Goal: Navigation & Orientation: Find specific page/section

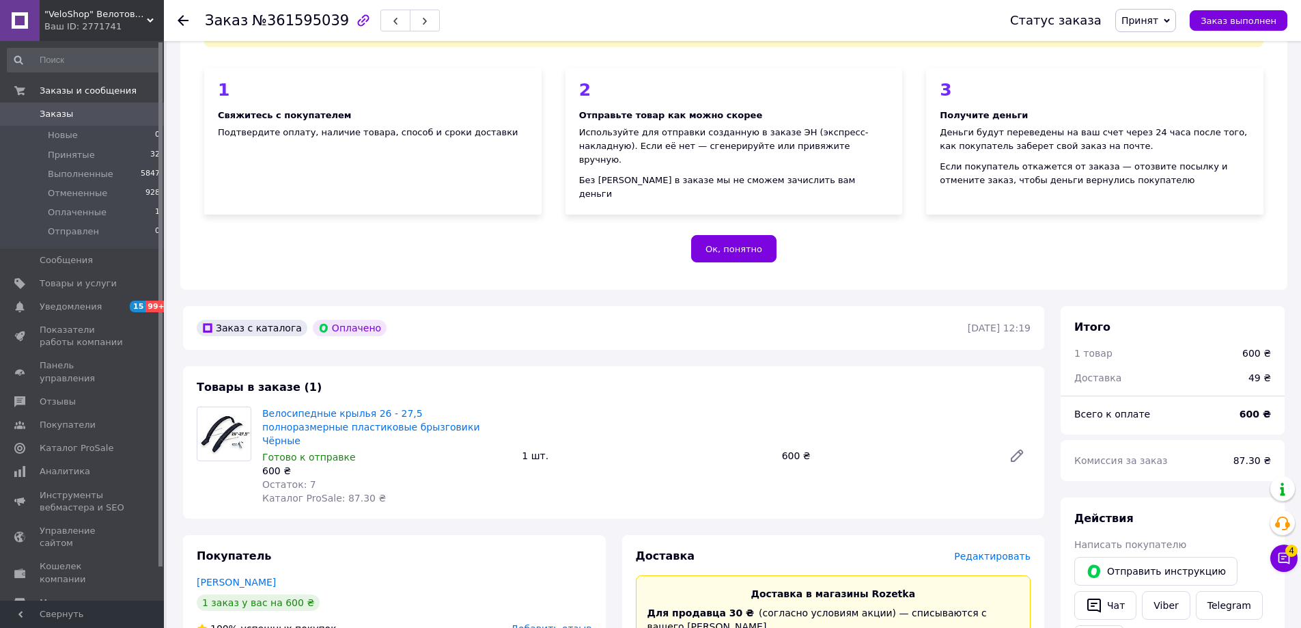
scroll to position [205, 0]
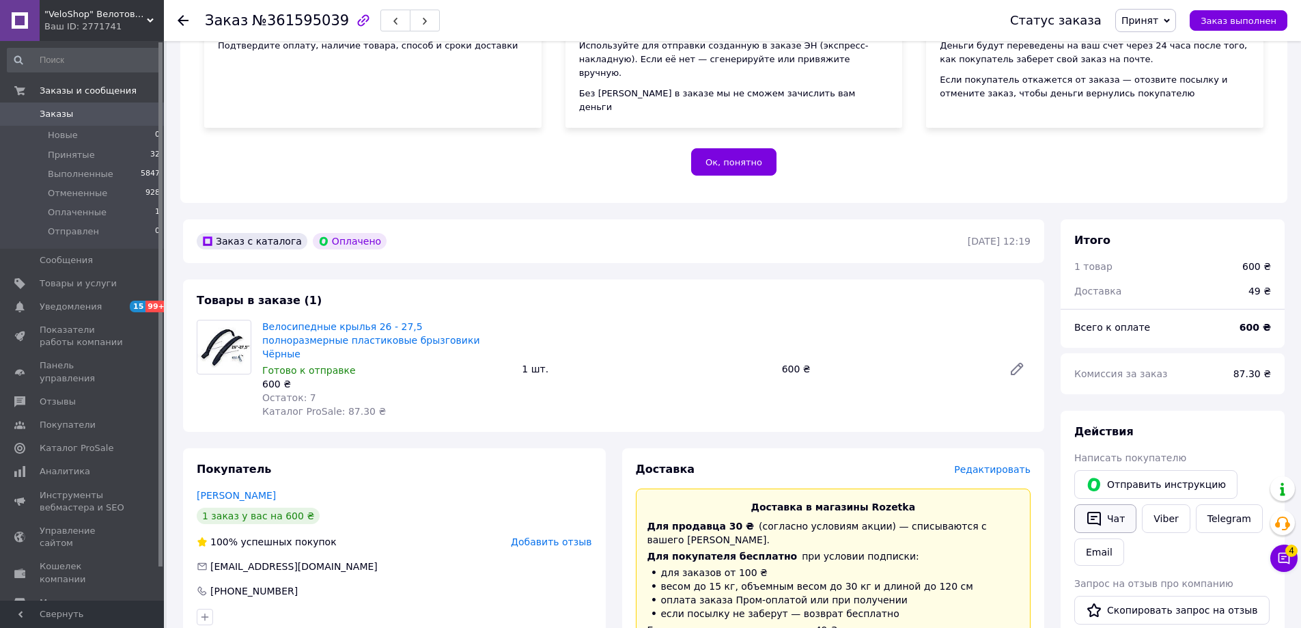
click at [1113, 510] on button "Чат" at bounding box center [1105, 518] width 62 height 29
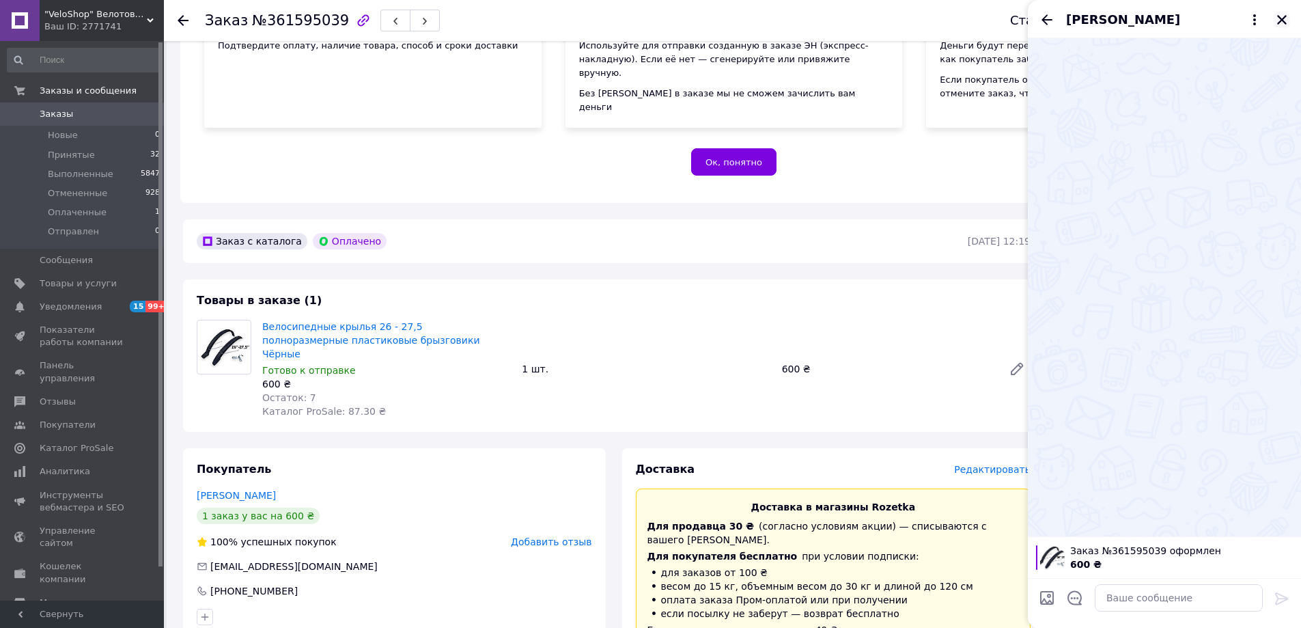
click at [1278, 20] on icon "Закрыть" at bounding box center [1282, 20] width 12 height 12
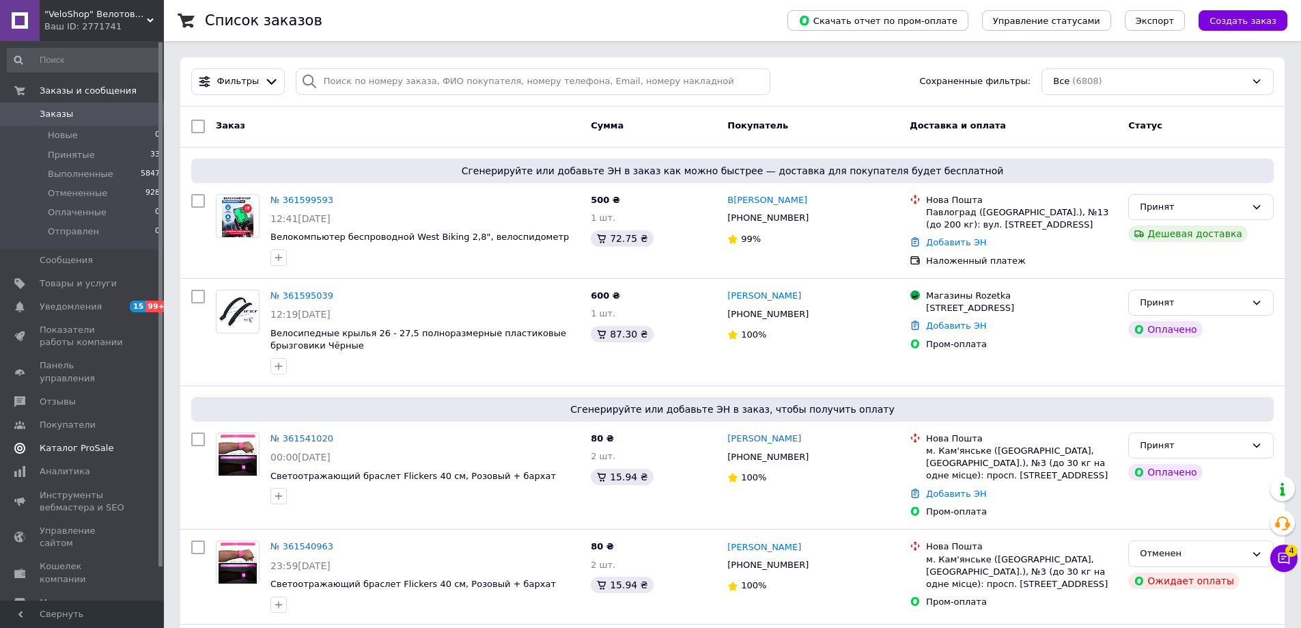
click at [86, 442] on span "Каталог ProSale" at bounding box center [77, 448] width 74 height 12
